Goal: Information Seeking & Learning: Stay updated

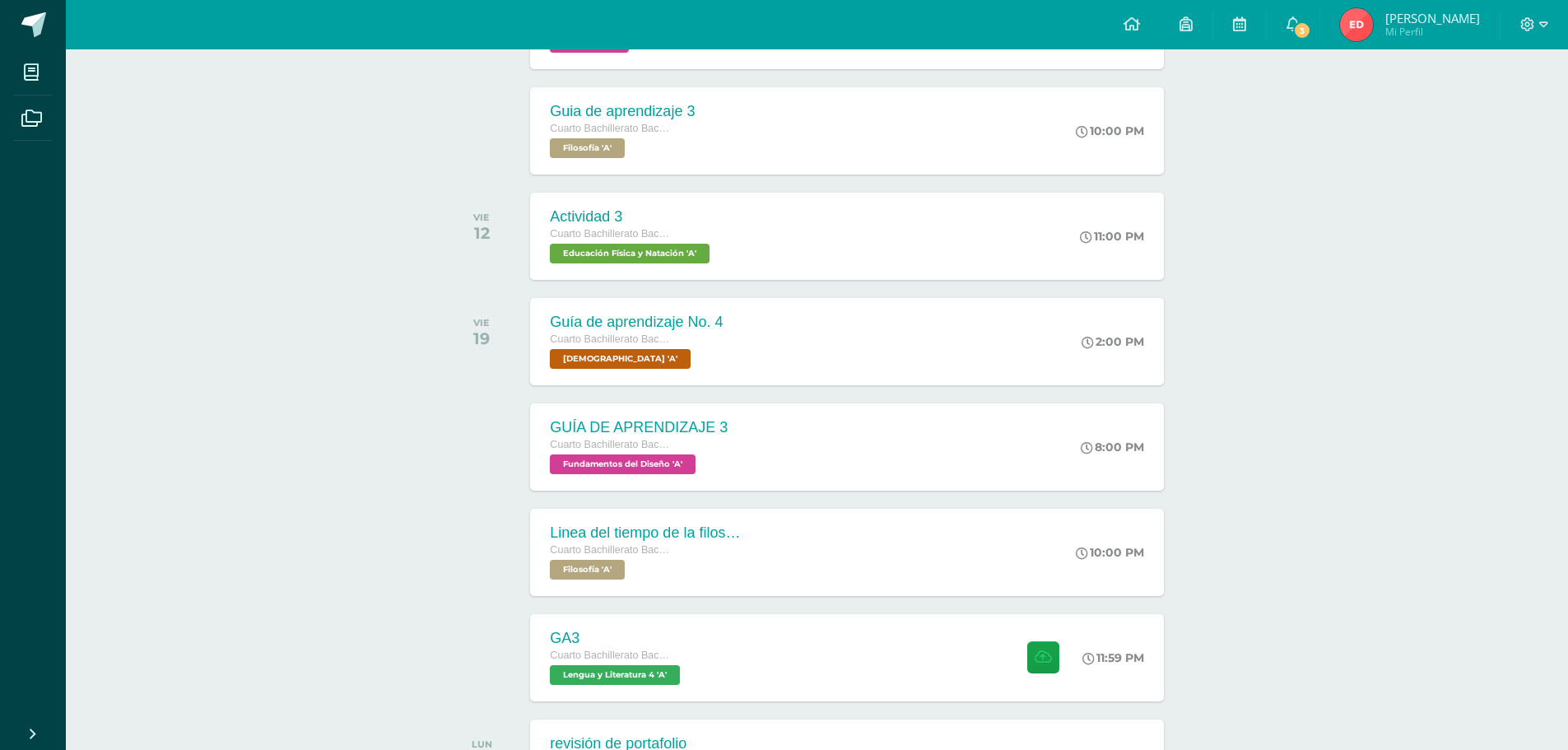
scroll to position [925, 0]
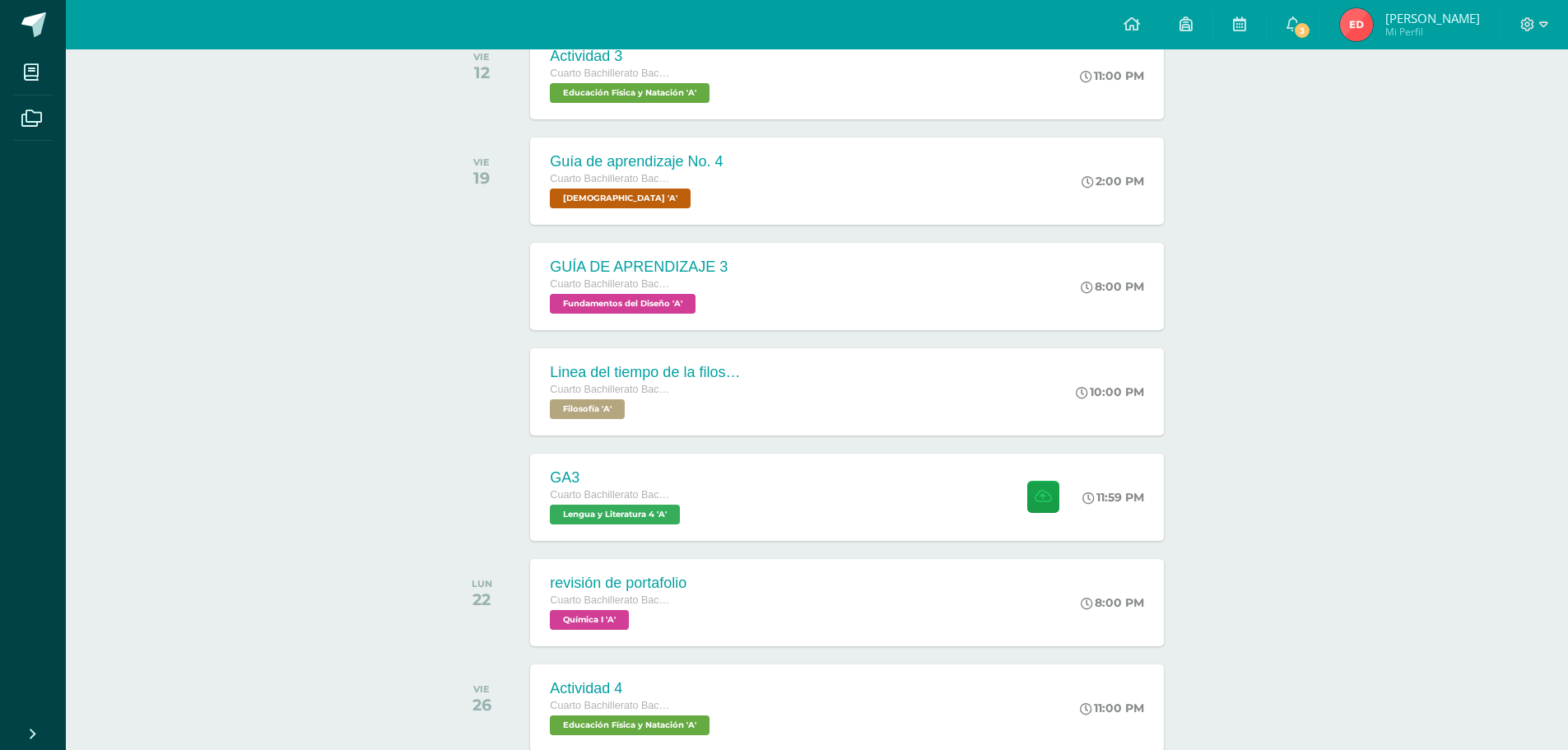
drag, startPoint x: 1470, startPoint y: 583, endPoint x: 1398, endPoint y: 706, distance: 142.5
click at [1399, 705] on div "Actividades recientes y próximas Tablero Pendientes de entrega Entregadas todas…" at bounding box center [817, 282] width 1502 height 2314
click at [693, 499] on div "GA3 Cuarto Bachillerato Bachillerato en CCLL con Orientación en Diseño Gráfico …" at bounding box center [614, 496] width 175 height 88
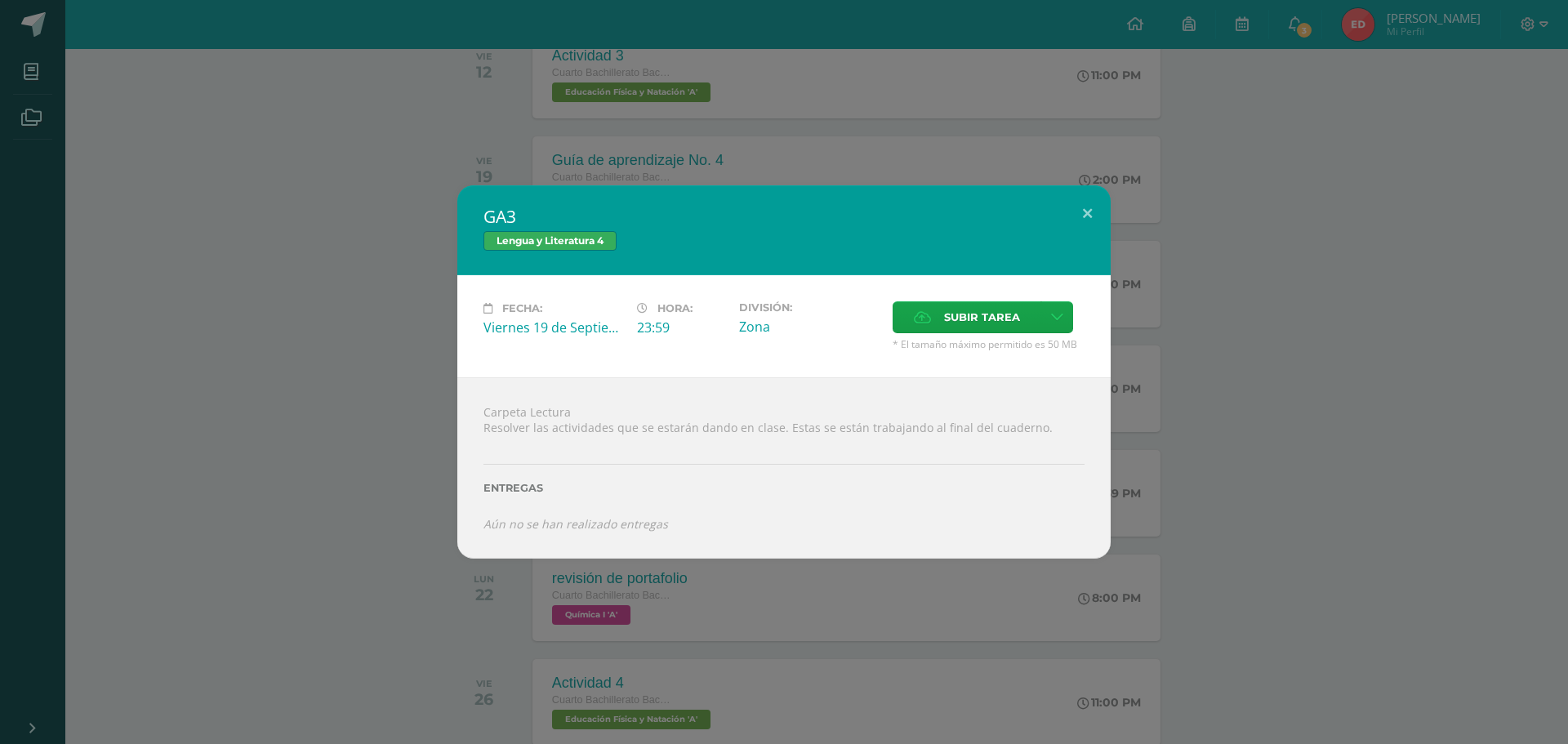
click at [1315, 402] on div "GA3 Lengua y Literatura 4 Fecha: Viernes 19 de Septiembre Hora: 23:59 División:…" at bounding box center [784, 371] width 1555 height 372
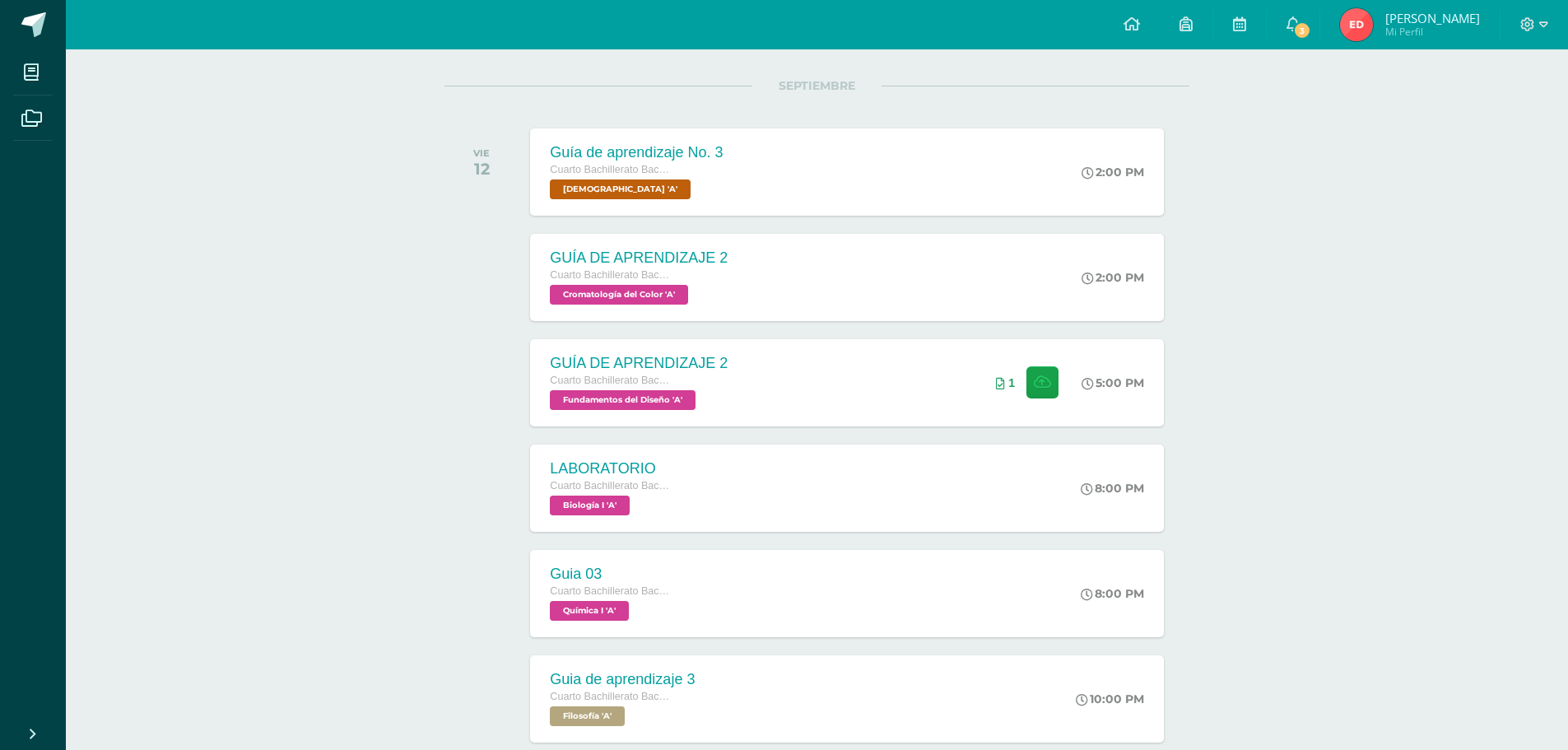
scroll to position [20, 0]
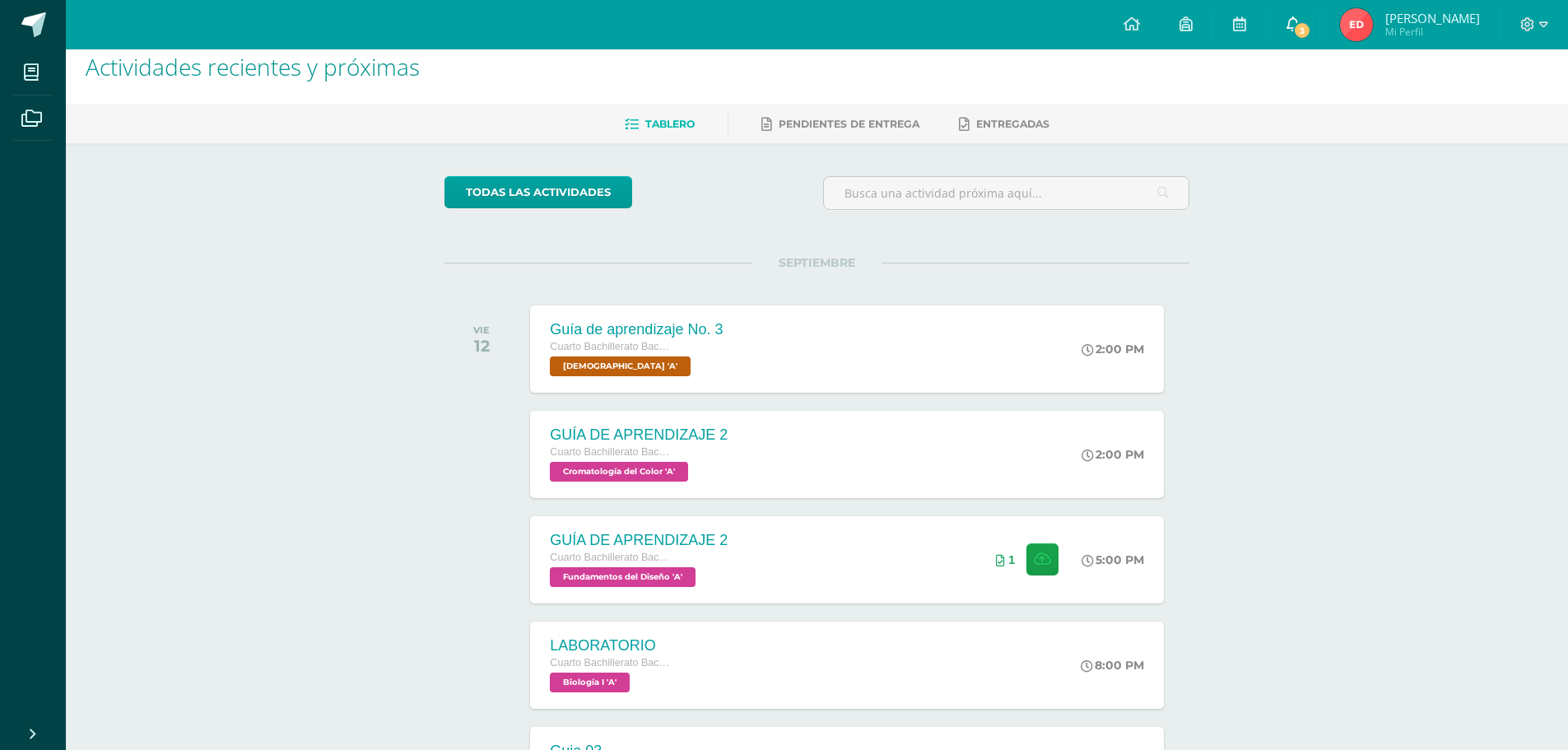
click at [1278, 32] on link "3" at bounding box center [1293, 24] width 53 height 50
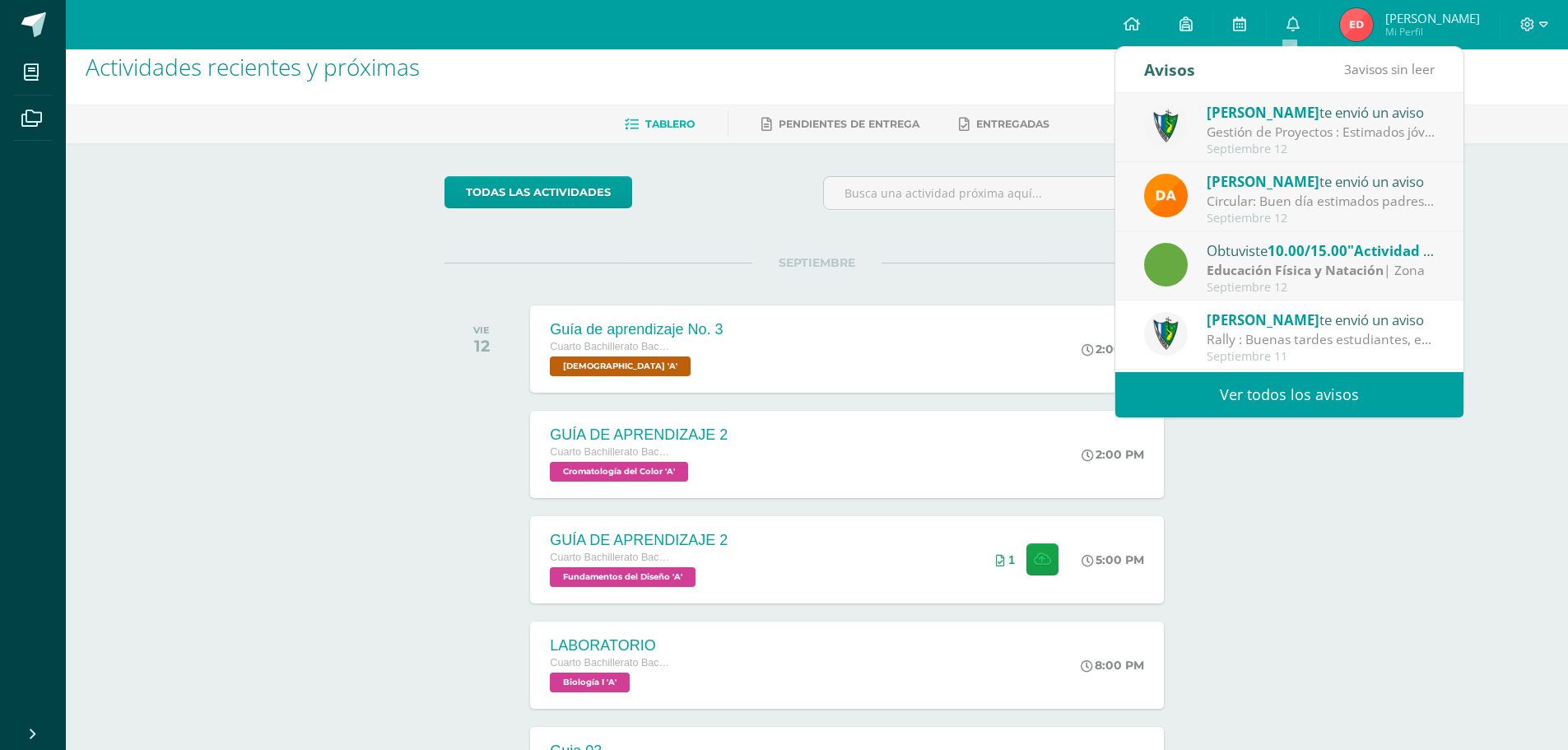
click at [1229, 416] on link "Ver todos los avisos" at bounding box center [1290, 395] width 348 height 45
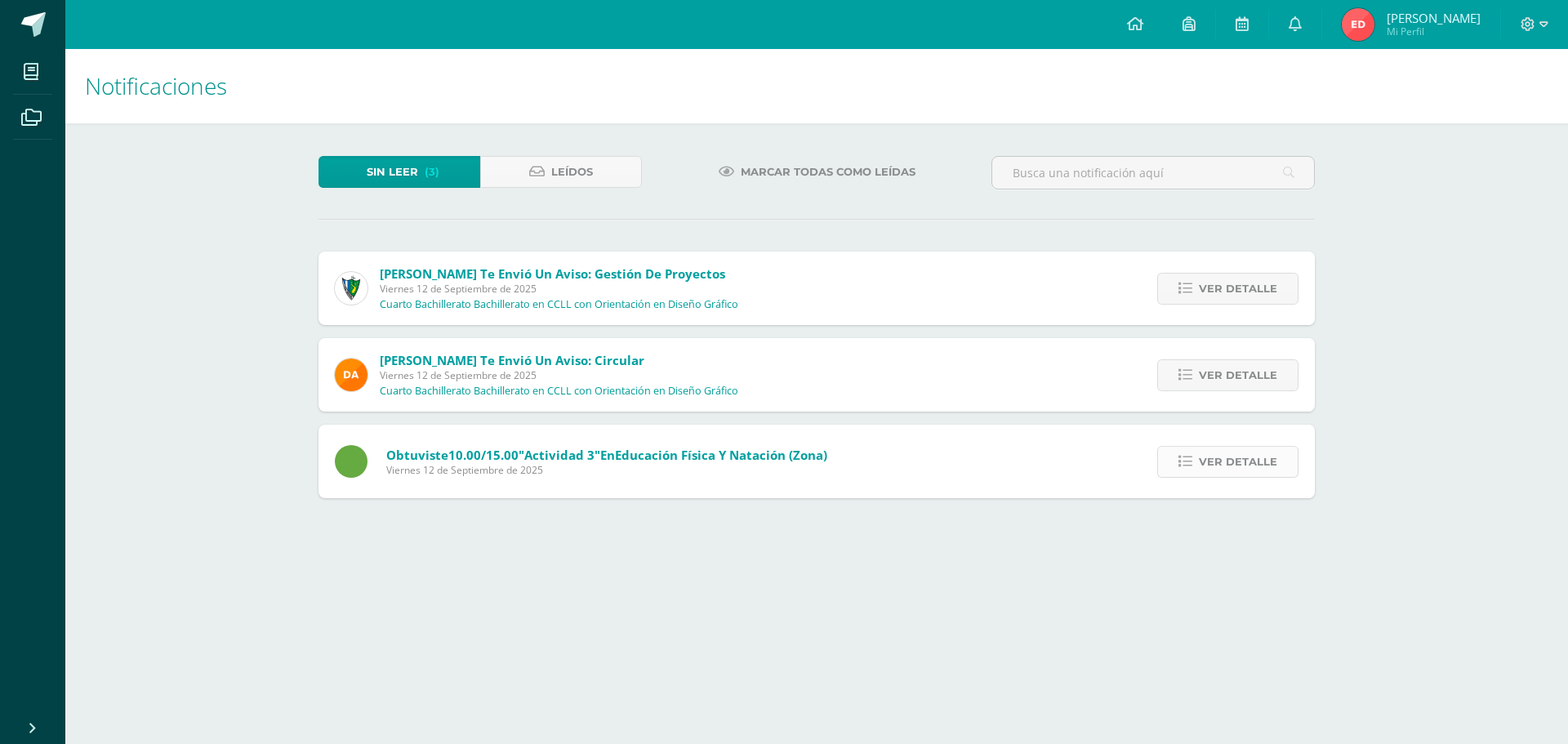
drag, startPoint x: 1213, startPoint y: 451, endPoint x: 1209, endPoint y: 460, distance: 9.8
click at [1209, 460] on span "Ver detalle" at bounding box center [1238, 461] width 79 height 30
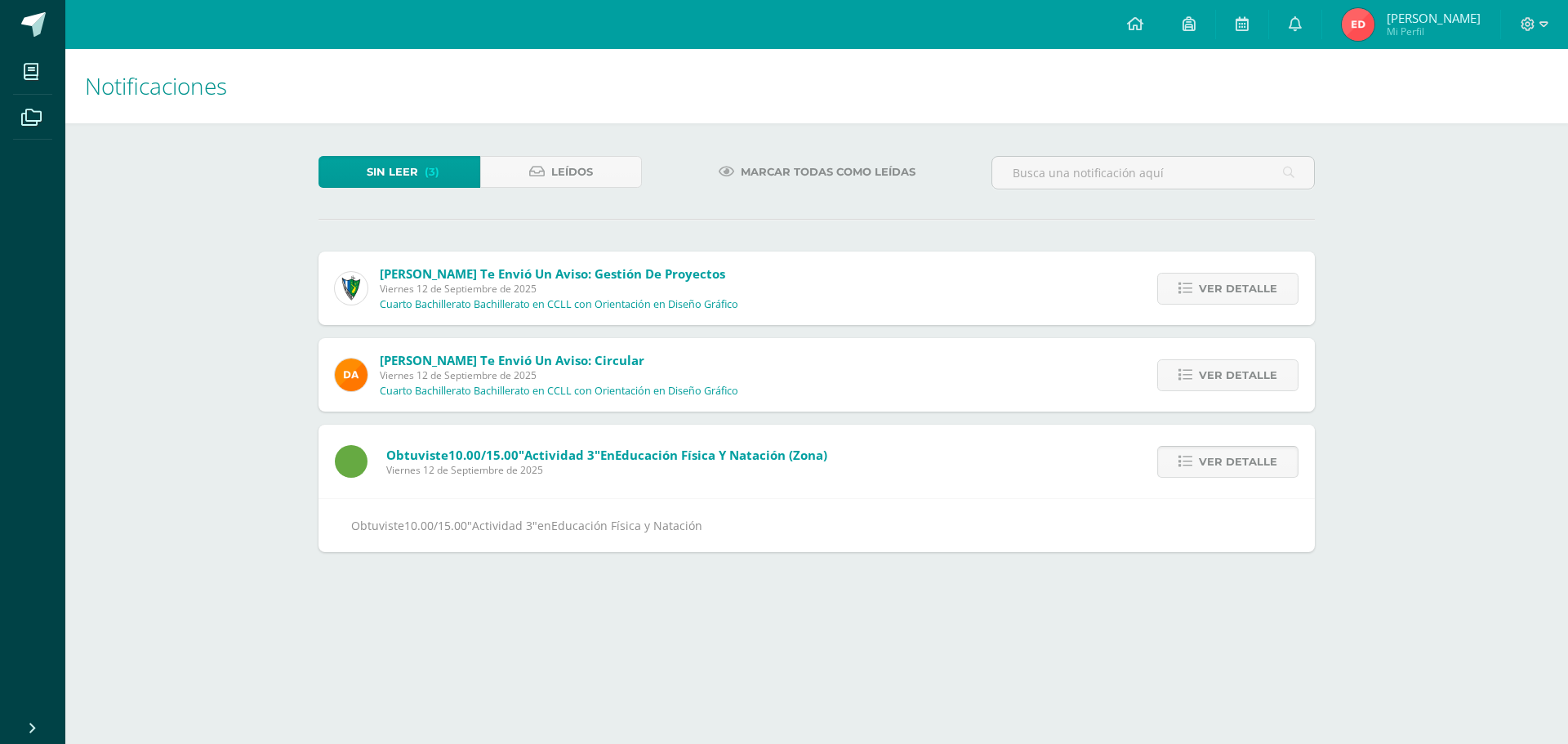
click at [1209, 460] on span "Ver detalle" at bounding box center [1238, 461] width 79 height 30
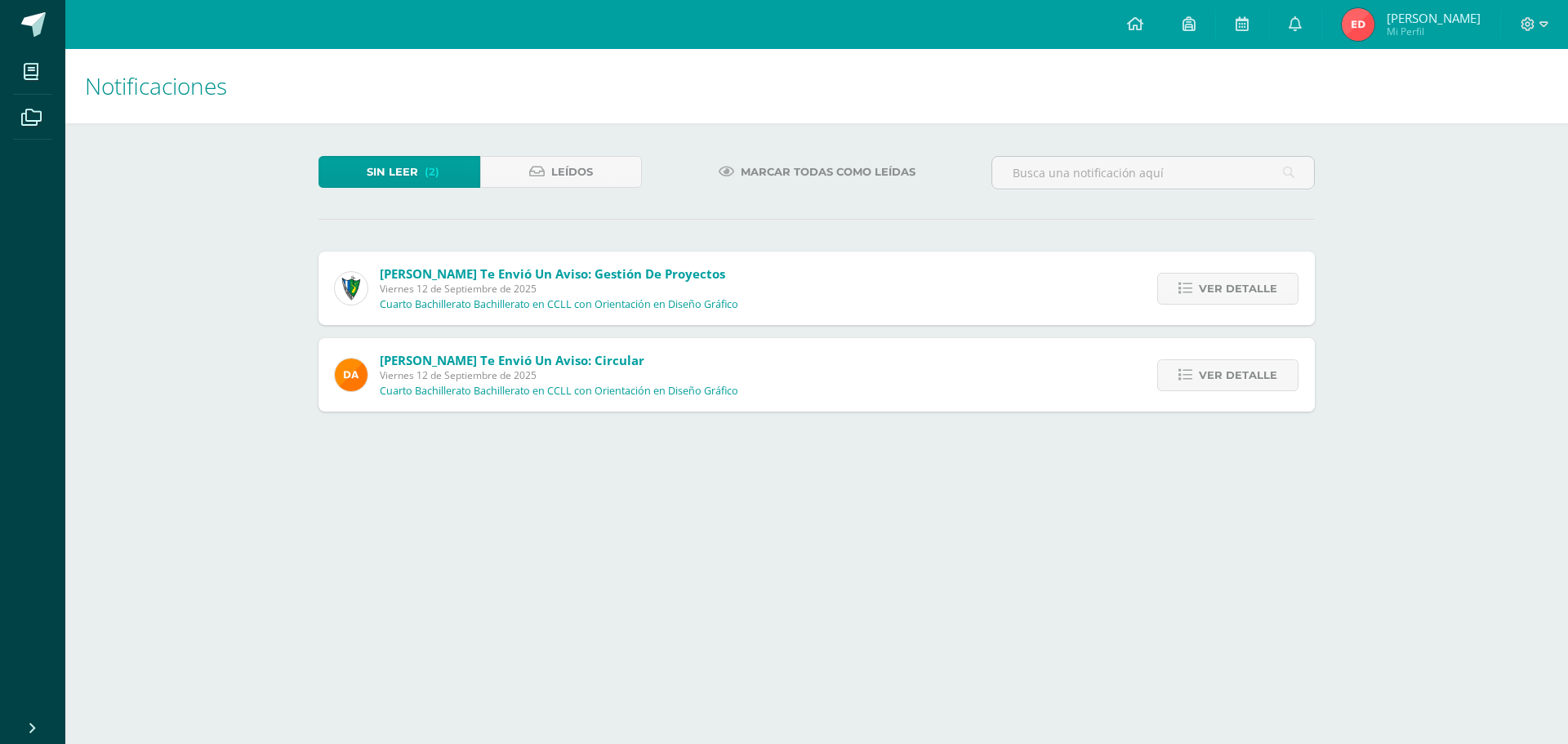
click at [1201, 396] on div "Ver detalle" at bounding box center [1223, 375] width 182 height 73
click at [1203, 379] on span "Ver detalle" at bounding box center [1238, 375] width 79 height 30
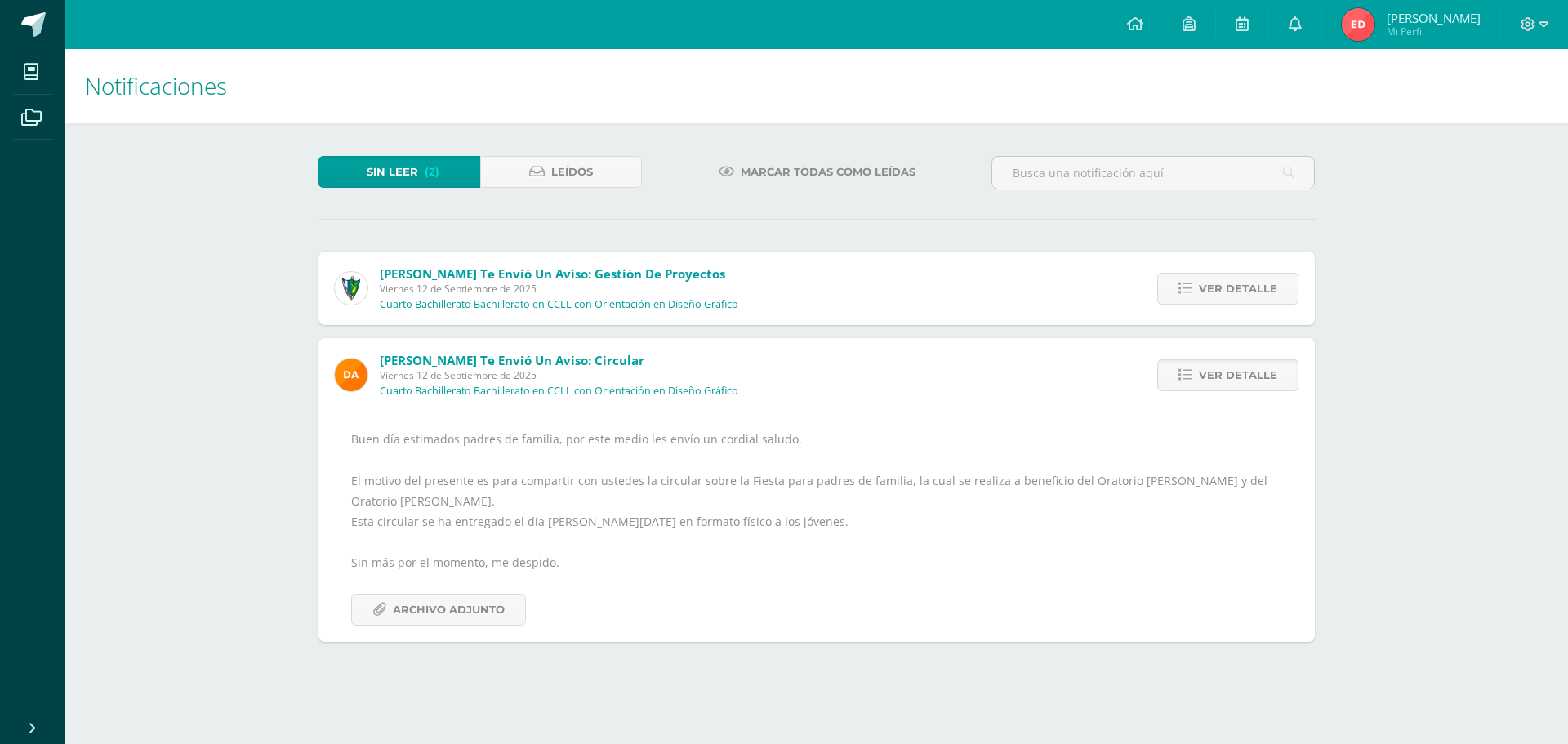
drag, startPoint x: 349, startPoint y: 441, endPoint x: 794, endPoint y: 425, distance: 445.3
click at [794, 425] on div "Buen día estimados padres de familia, por este medio les envío un cordial salud…" at bounding box center [817, 526] width 996 height 230
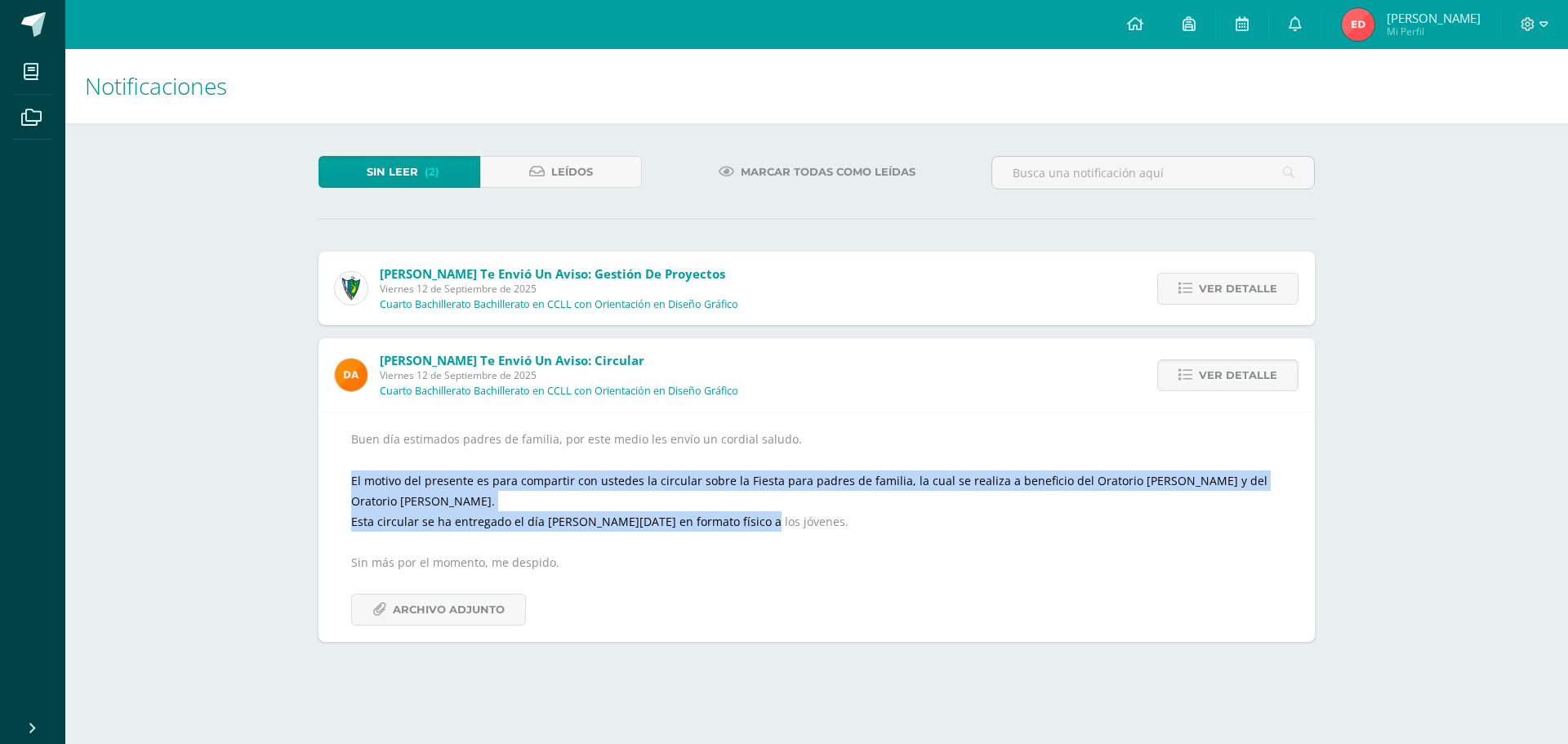
drag, startPoint x: 345, startPoint y: 476, endPoint x: 805, endPoint y: 500, distance: 460.6
click at [802, 501] on div "Buen día estimados padres de familia, por este medio les envío un cordial salud…" at bounding box center [817, 526] width 996 height 230
click at [805, 500] on div "Buen día estimados padres de familia, por este medio les envío un cordial salud…" at bounding box center [817, 527] width 931 height 197
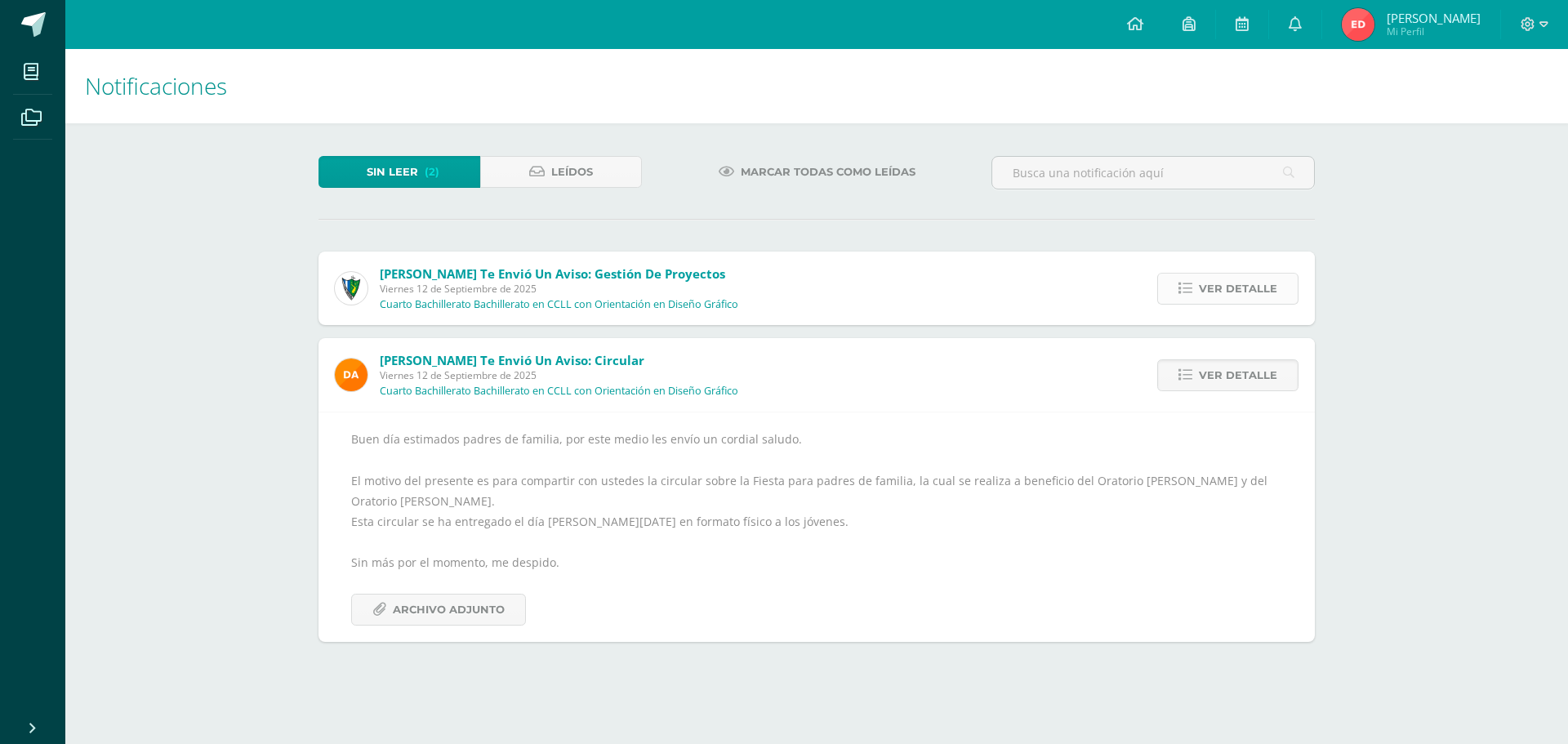
click at [1235, 297] on span "Ver detalle" at bounding box center [1238, 288] width 79 height 30
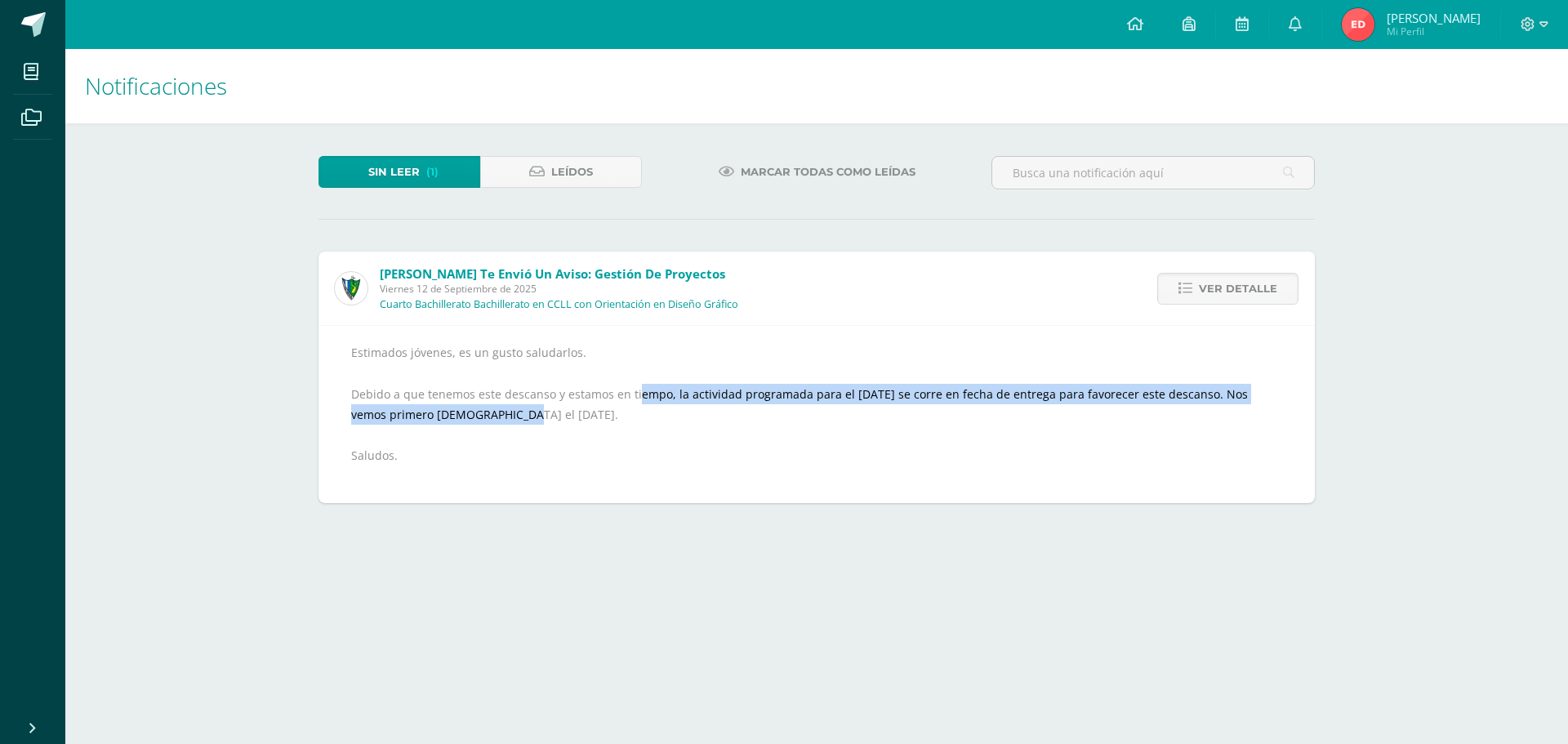
drag, startPoint x: 635, startPoint y: 399, endPoint x: 974, endPoint y: 413, distance: 339.3
click at [974, 413] on div "Estimados jóvenes, es un gusto saludarlos. Debido a que tenemos este descanso y…" at bounding box center [817, 413] width 931 height 143
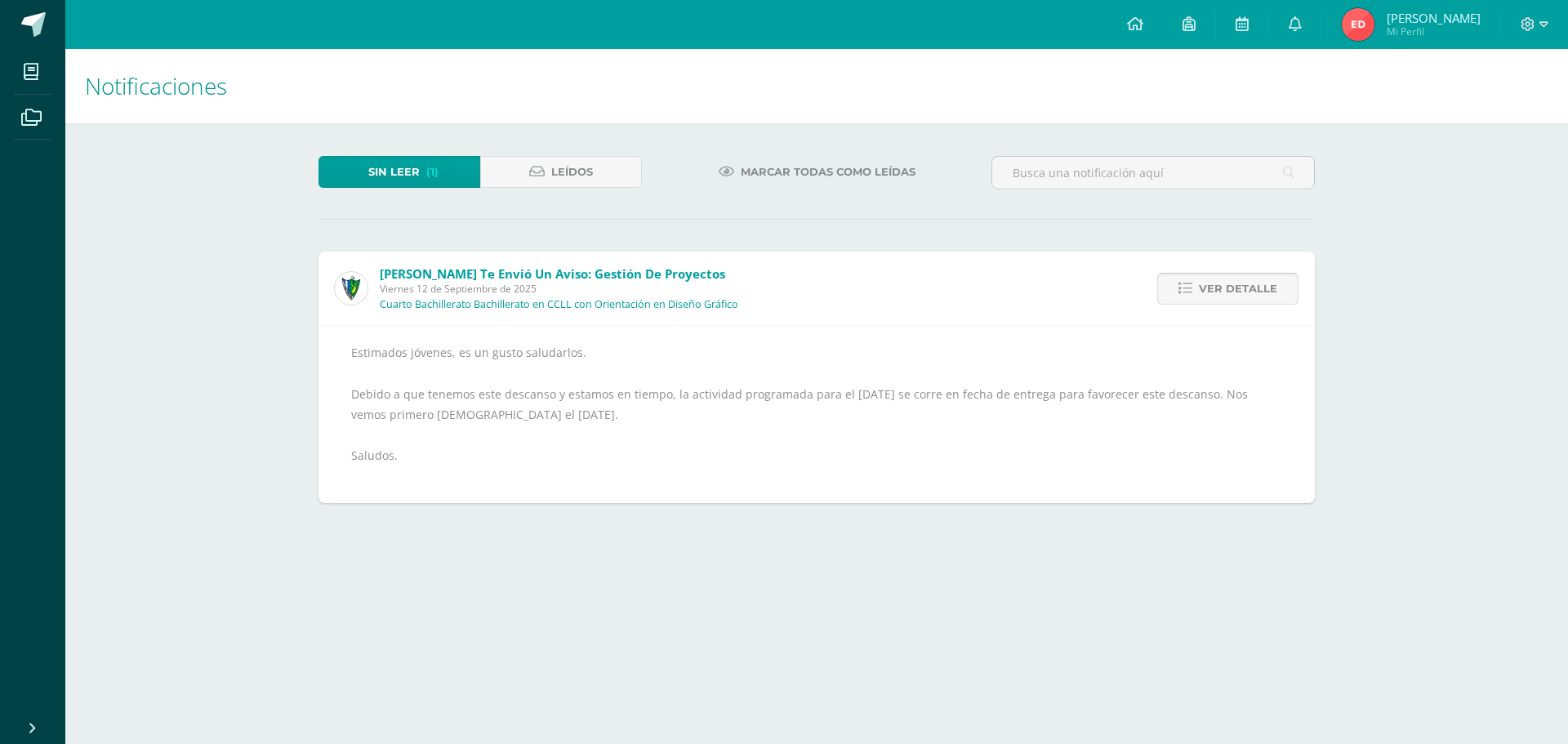
click at [1196, 278] on link "Ver detalle" at bounding box center [1228, 288] width 142 height 32
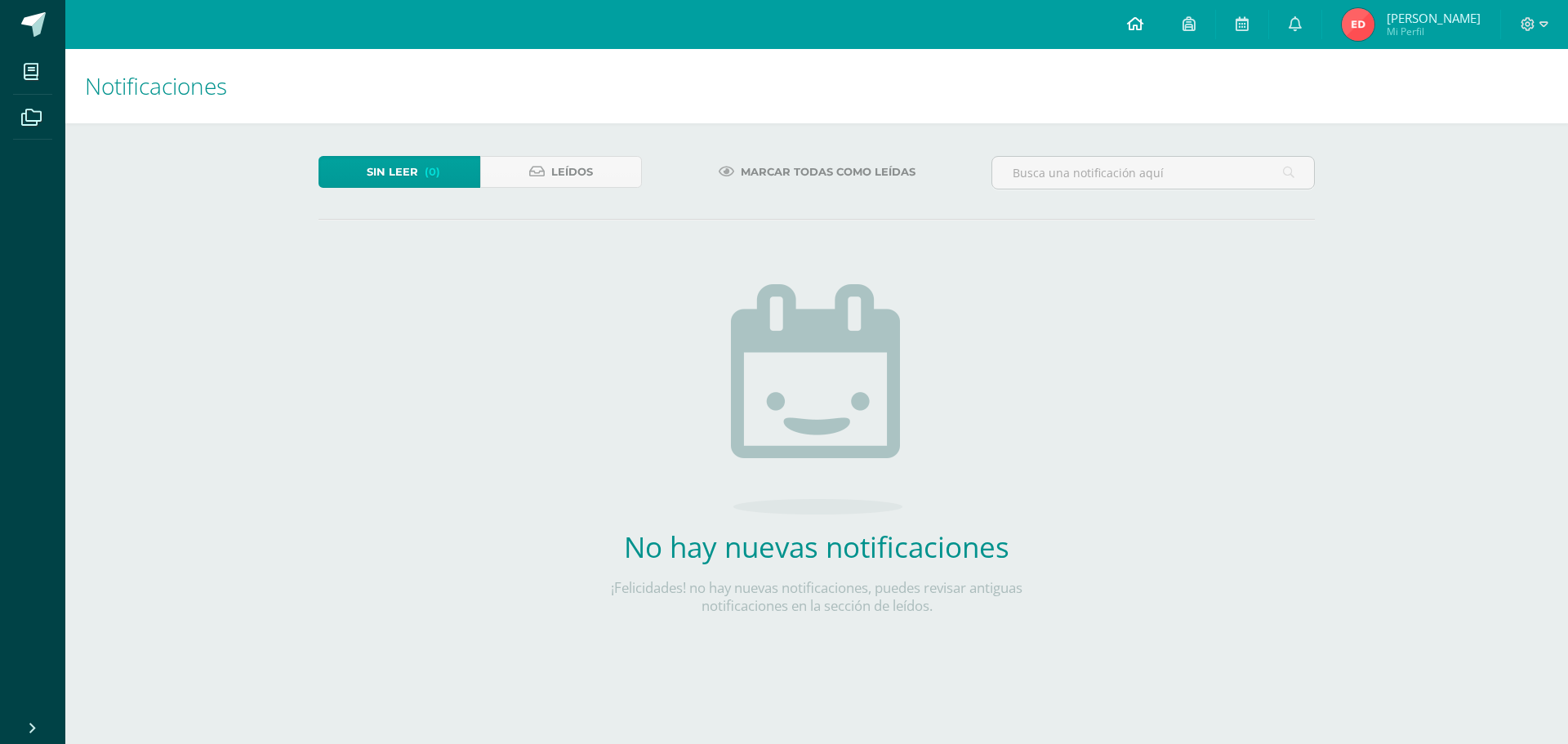
click at [1134, 32] on span at bounding box center [1135, 24] width 16 height 18
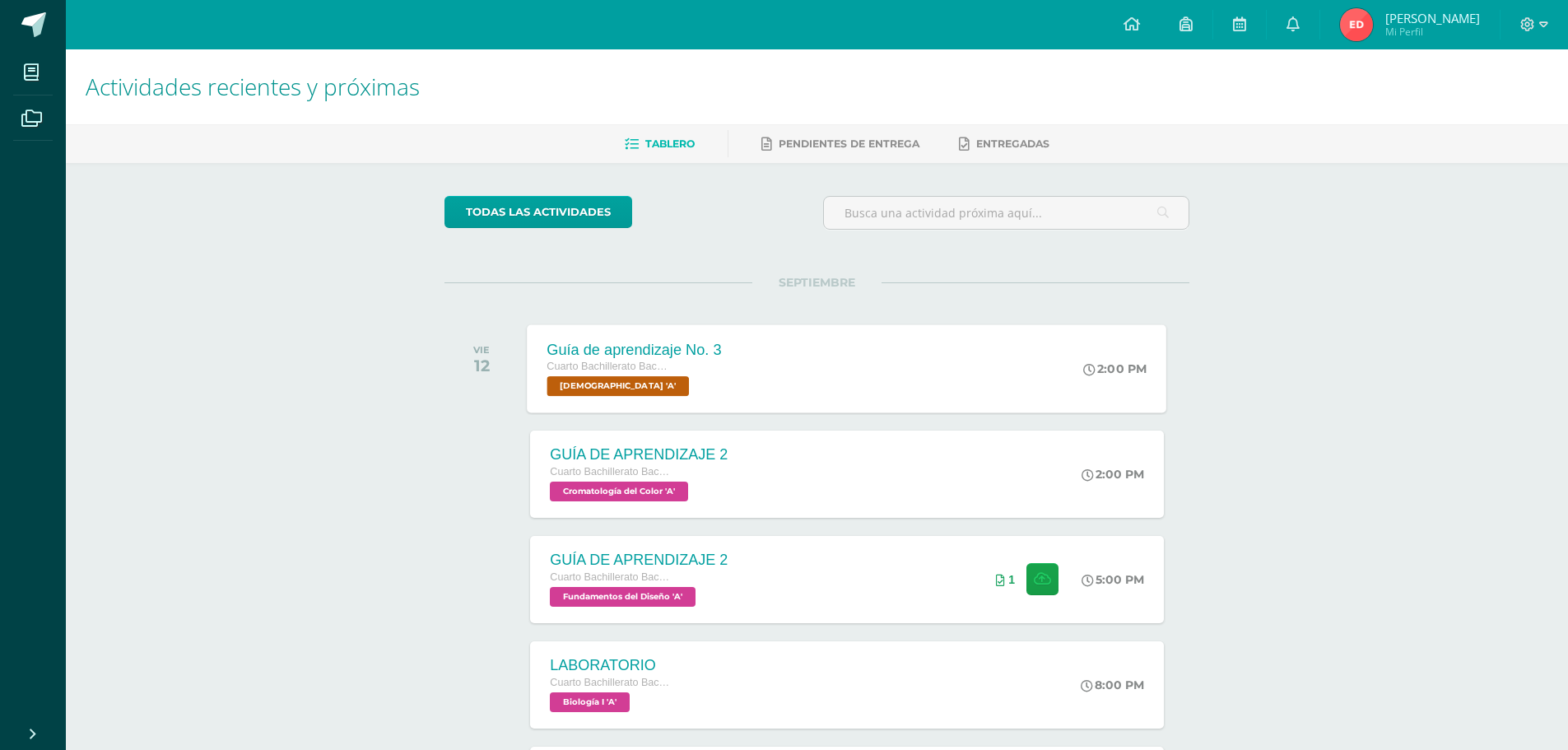
click at [754, 342] on div "Guía de aprendizaje No. 3 Cuarto Bachillerato Bachillerato en CCLL con Orientac…" at bounding box center [847, 368] width 640 height 88
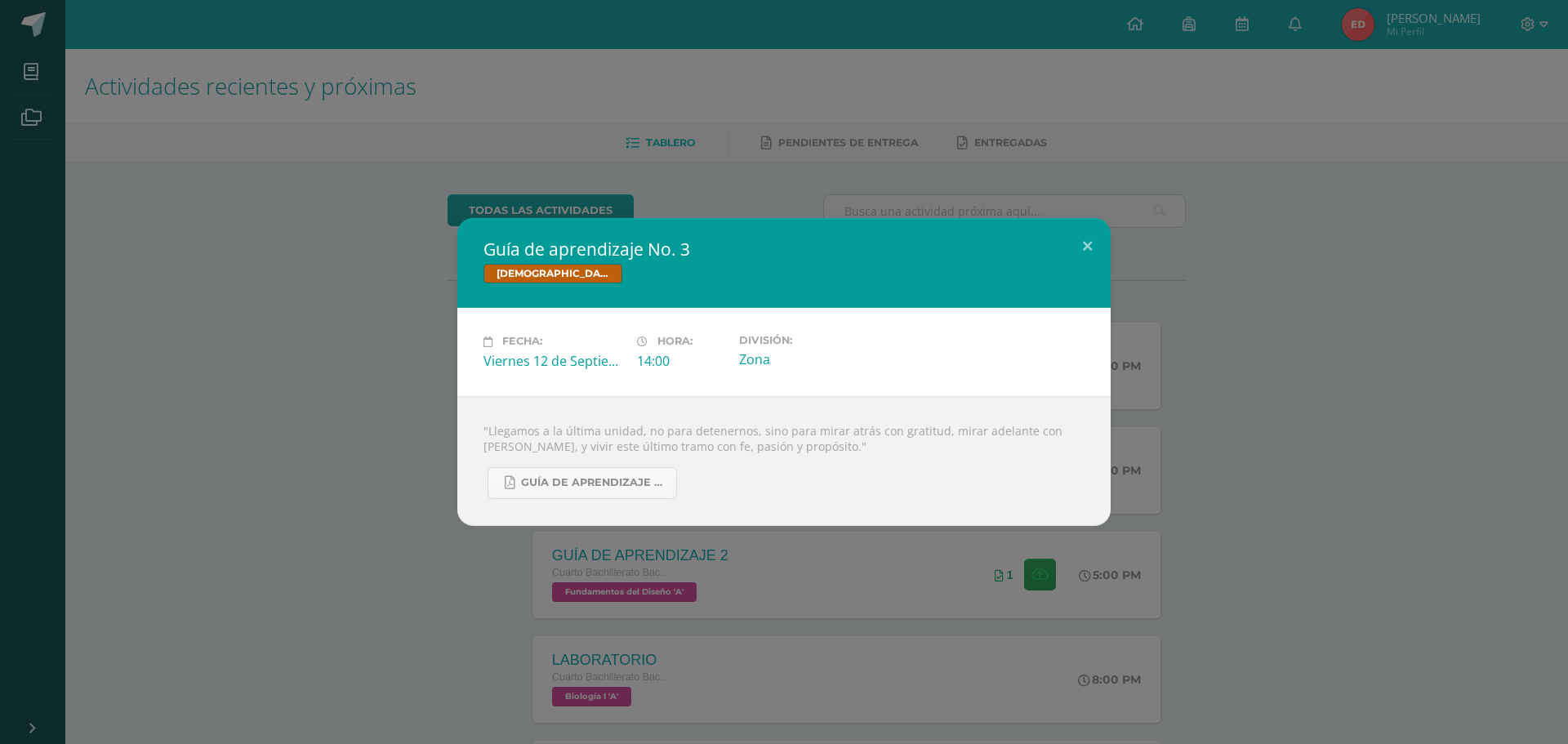
click at [1394, 473] on div "Guía de aprendizaje No. 3 [DEMOGRAPHIC_DATA] Fecha: [DATE] Hora: 14:00 División:" at bounding box center [784, 372] width 1555 height 307
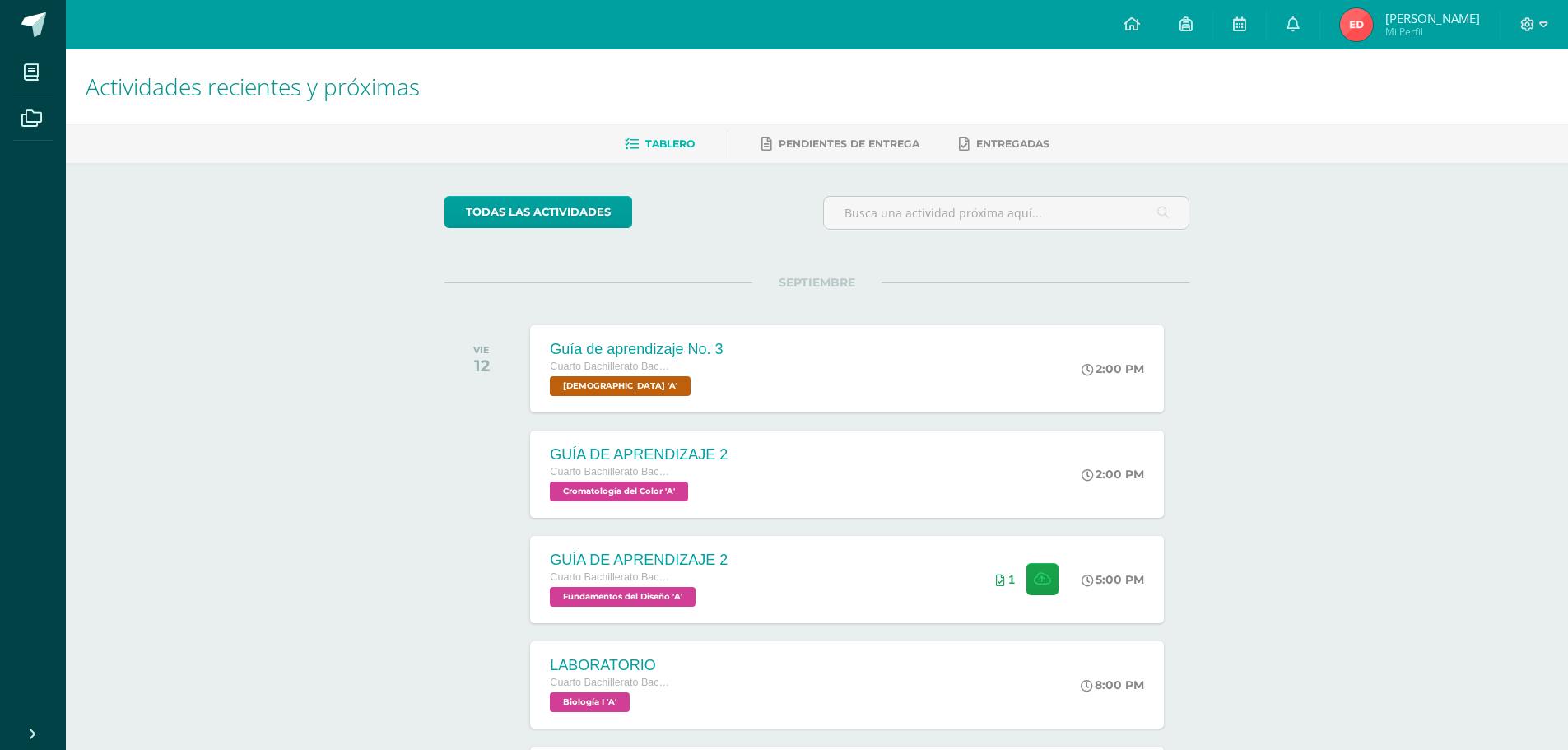
click at [383, 569] on div "Actividades recientes y próximas Tablero Pendientes de entrega Entregadas todas…" at bounding box center [817, 546] width 1502 height 994
